Goal: Check status

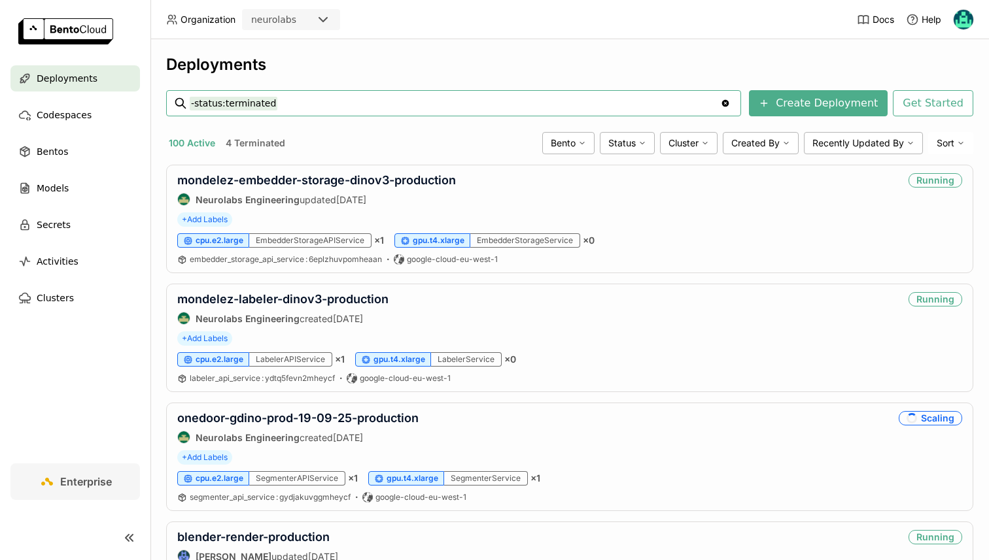
click at [261, 104] on input "-status:terminated" at bounding box center [455, 103] width 530 height 21
type input "rdf"
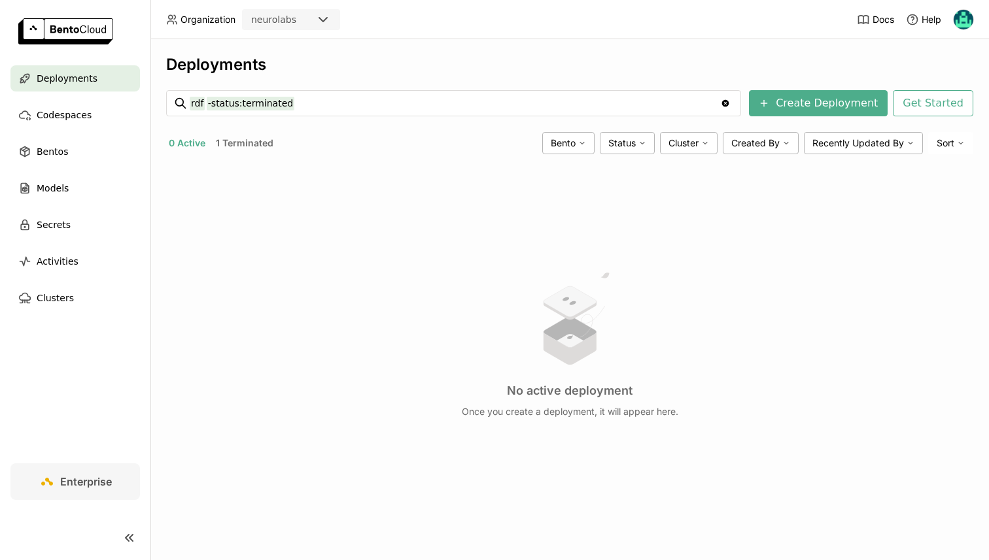
click at [248, 145] on button "1 Terminated" at bounding box center [244, 143] width 63 height 17
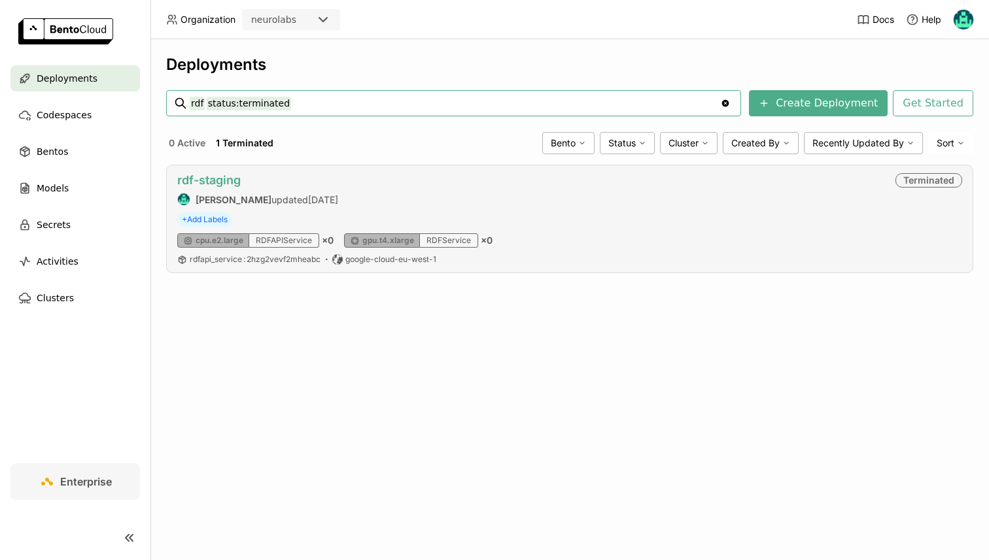
click at [214, 179] on link "rdf-staging" at bounding box center [208, 180] width 63 height 14
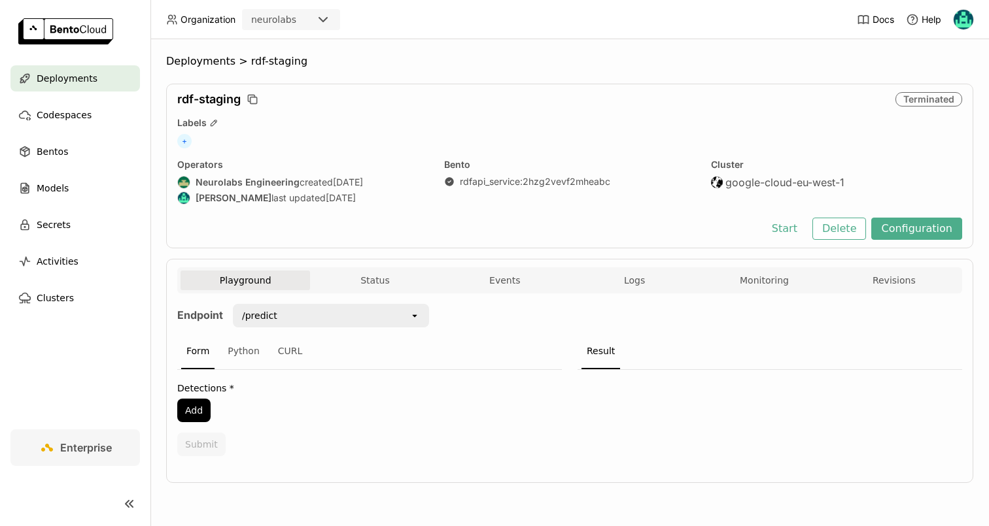
click at [54, 72] on span "Deployments" at bounding box center [67, 79] width 61 height 16
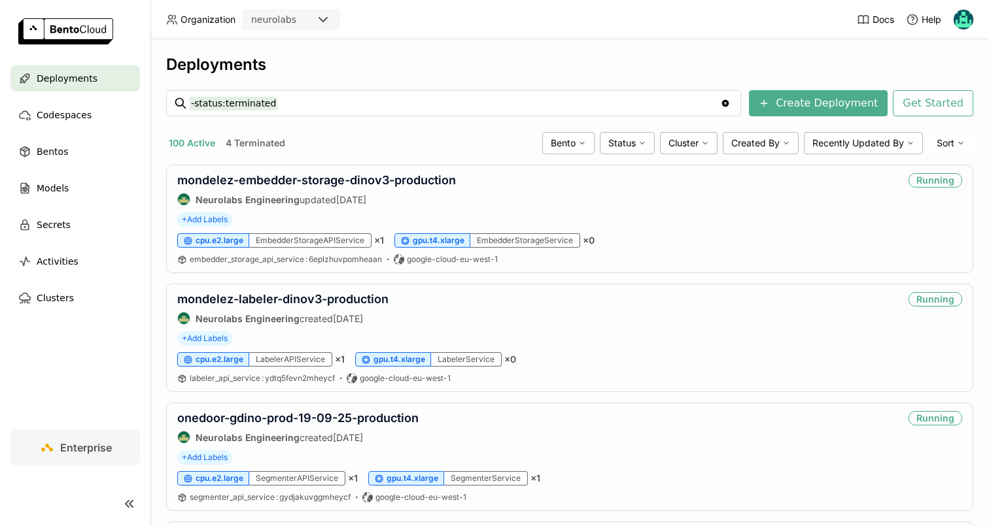
click at [353, 54] on div "Deployments -status:terminated -status:terminated Clear value Create Deployment…" at bounding box center [569, 282] width 838 height 487
